Goal: Navigation & Orientation: Find specific page/section

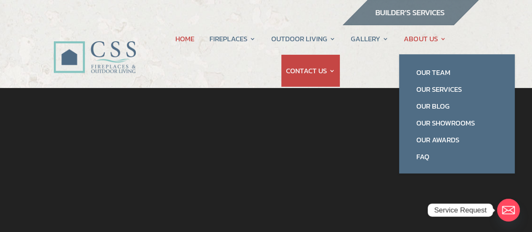
click at [419, 35] on link "ABOUT US" at bounding box center [425, 39] width 42 height 32
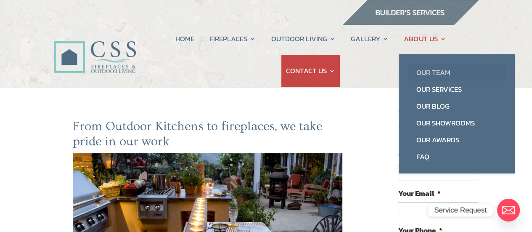
click at [435, 71] on link "Our Team" at bounding box center [457, 72] width 99 height 17
